Goal: Navigation & Orientation: Understand site structure

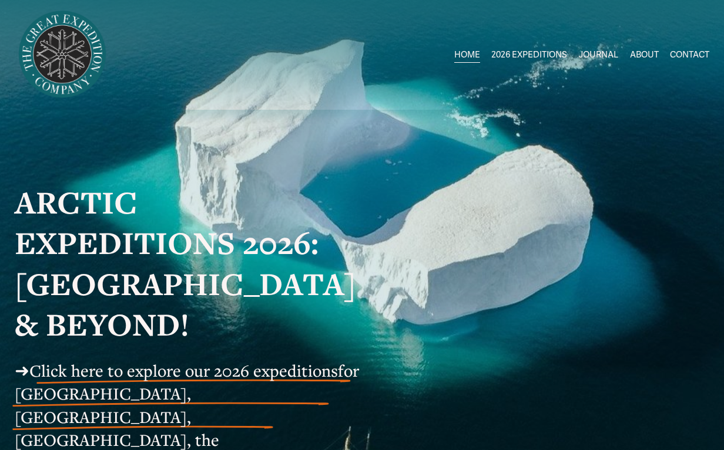
click at [598, 52] on link "JOURNAL" at bounding box center [597, 55] width 39 height 18
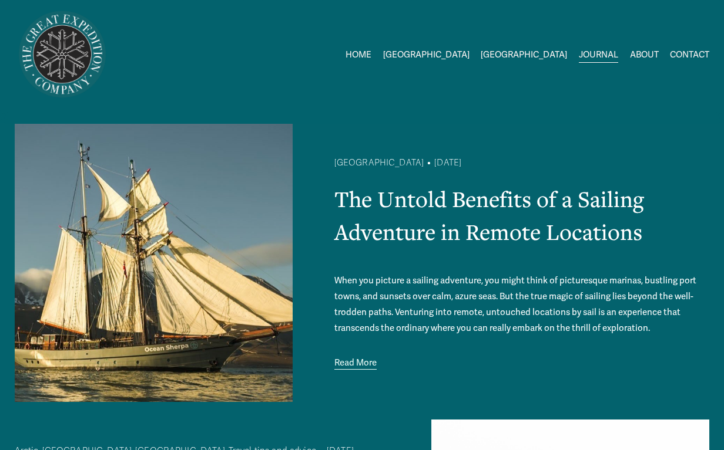
click at [644, 50] on link "ABOUT" at bounding box center [644, 55] width 29 height 18
